Goal: Task Accomplishment & Management: Manage account settings

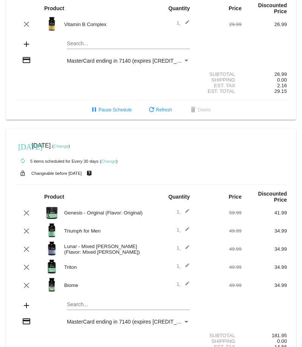
scroll to position [282, 0]
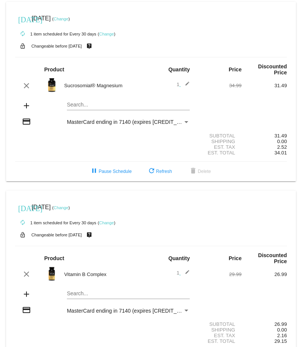
click at [25, 101] on mat-icon "add" at bounding box center [26, 105] width 9 height 9
click at [89, 101] on mat-card "today Aug 31 2025 ( Change ) autorenew 1 item scheduled for Every 30 days ( Cha…" at bounding box center [150, 91] width 289 height 179
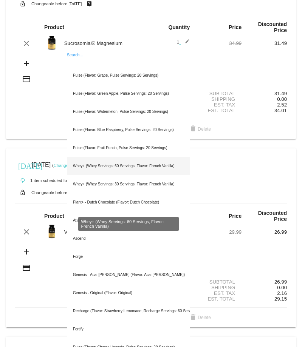
scroll to position [43, 0]
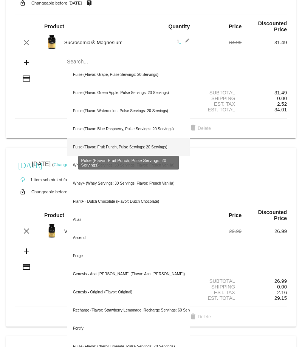
click at [103, 143] on div "Pulse (Flavor: Fruit Punch, Pulse Servings: 20 Servings)" at bounding box center [128, 147] width 123 height 18
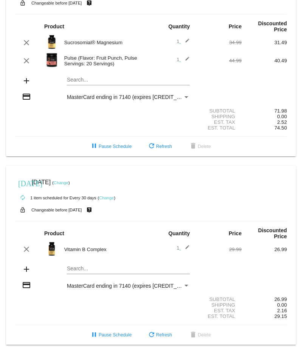
click at [188, 96] on div "Payment Method" at bounding box center [186, 97] width 4 height 2
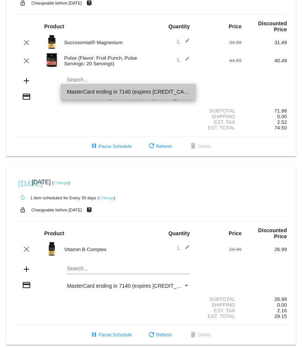
click at [188, 92] on span "MasterCard ending in 7140 (expires [CREDIT_CARD_DATA])" at bounding box center [128, 92] width 123 height 16
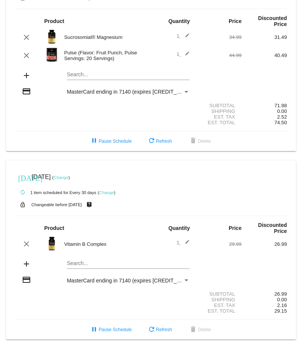
scroll to position [0, 0]
